Goal: Transaction & Acquisition: Purchase product/service

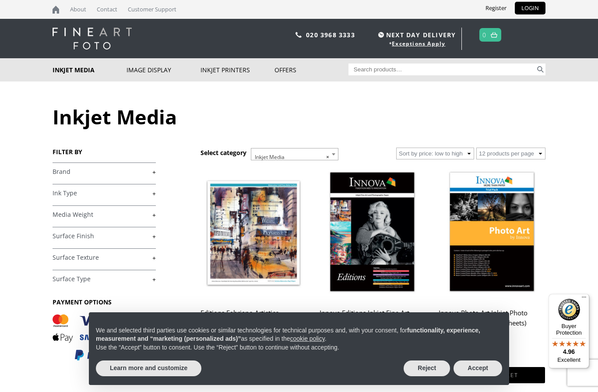
click at [485, 369] on button "Accept" at bounding box center [478, 368] width 49 height 16
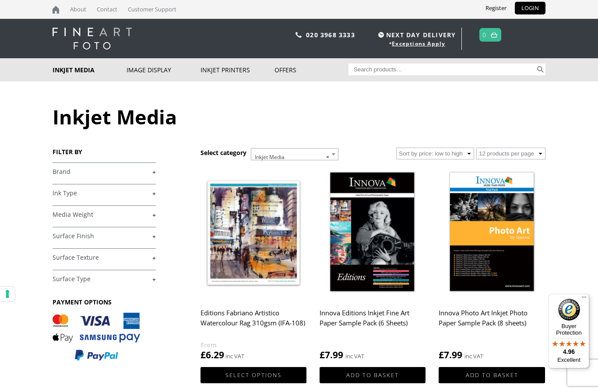
scroll to position [0, 0]
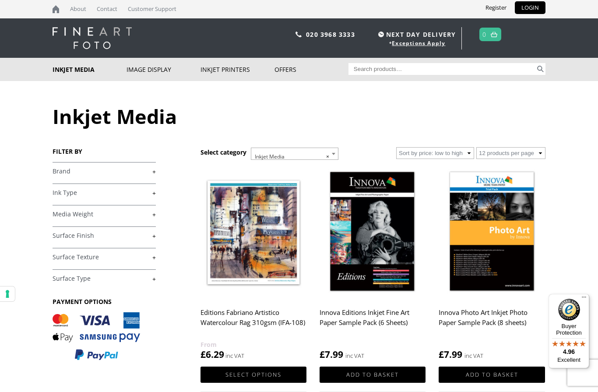
click at [156, 172] on link "+" at bounding box center [104, 171] width 103 height 8
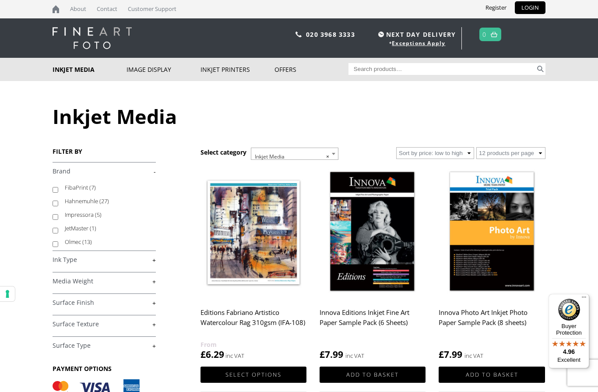
scroll to position [39, 0]
click at [118, 225] on label "Impressora (5)" at bounding box center [106, 219] width 83 height 14
click at [58, 224] on input "Impressora (5)" at bounding box center [56, 221] width 6 height 6
click at [58, 218] on input "Impressora (5)" at bounding box center [56, 221] width 6 height 6
checkbox input "false"
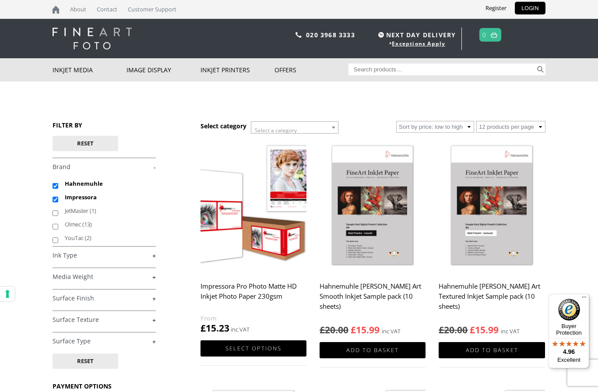
click at [58, 202] on input "Impressora" at bounding box center [56, 200] width 6 height 6
checkbox input "false"
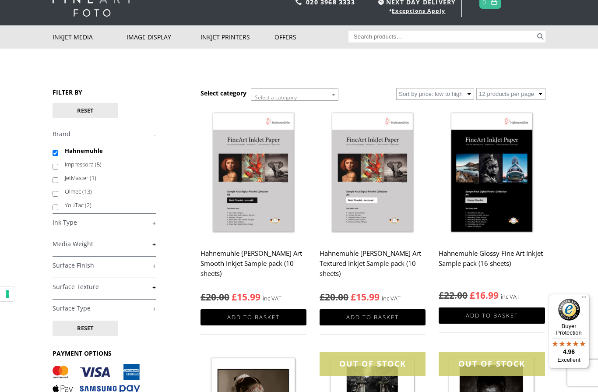
scroll to position [56, 0]
click at [156, 222] on link "+" at bounding box center [104, 223] width 103 height 8
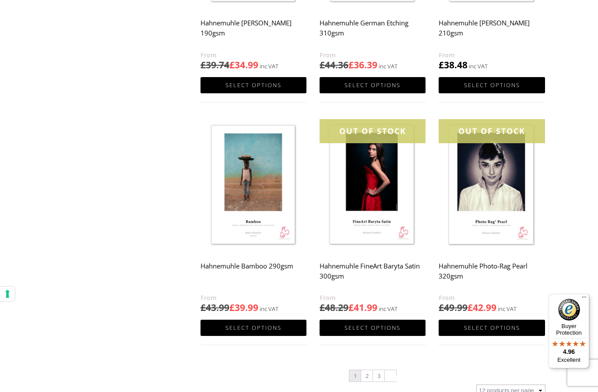
scroll to position [757, 0]
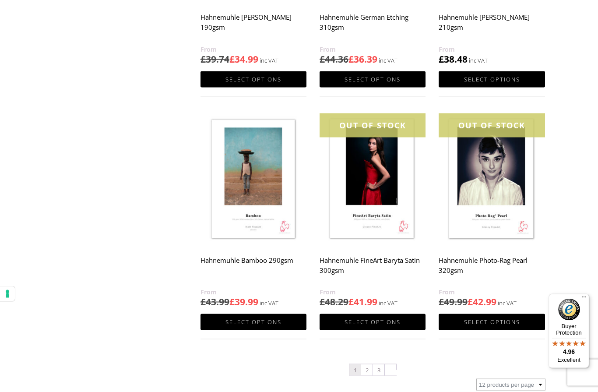
click at [367, 371] on link "2" at bounding box center [366, 369] width 11 height 11
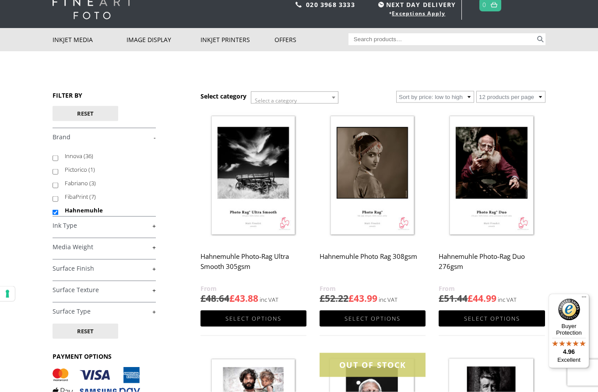
scroll to position [30, 0]
click at [266, 257] on h2 "Hahnemuhle Photo-Rag Ultra Smooth 305gsm" at bounding box center [254, 265] width 106 height 35
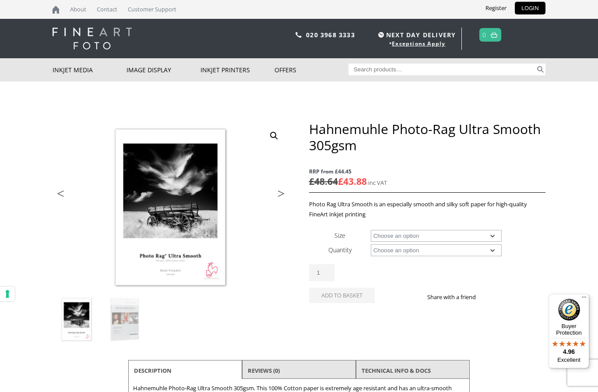
scroll to position [28, 0]
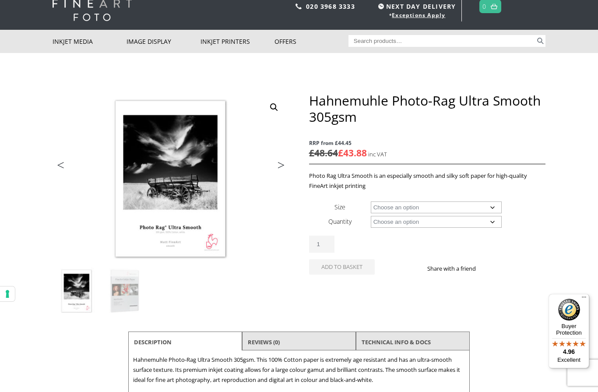
click at [498, 206] on select "Choose an option A4 Sheet A3 Sheet A3+ Sheet A2 Sheet 17" Wide Roll 24" Wide Ro…" at bounding box center [436, 207] width 131 height 12
select select "a3-sheet"
click at [492, 220] on select "Choose an option 25 Sheets" at bounding box center [436, 222] width 131 height 12
select select "25-sheets"
select select "a3-sheet"
